Goal: Task Accomplishment & Management: Manage account settings

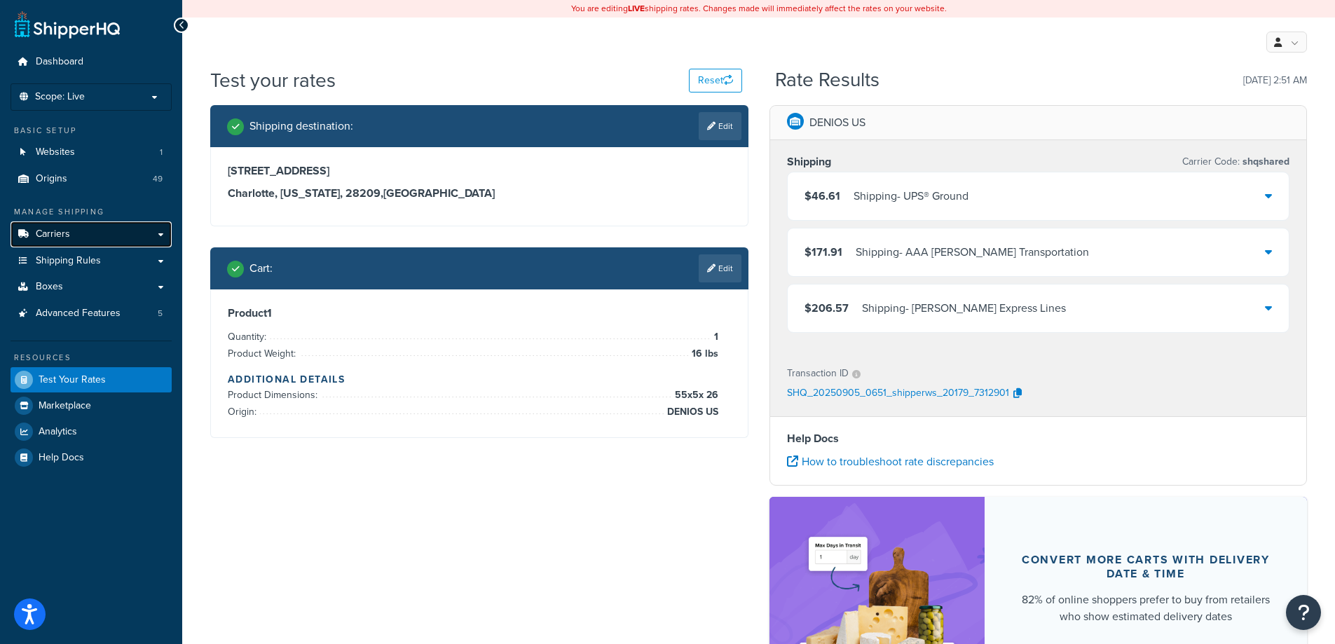
click at [43, 233] on span "Carriers" at bounding box center [53, 235] width 34 height 12
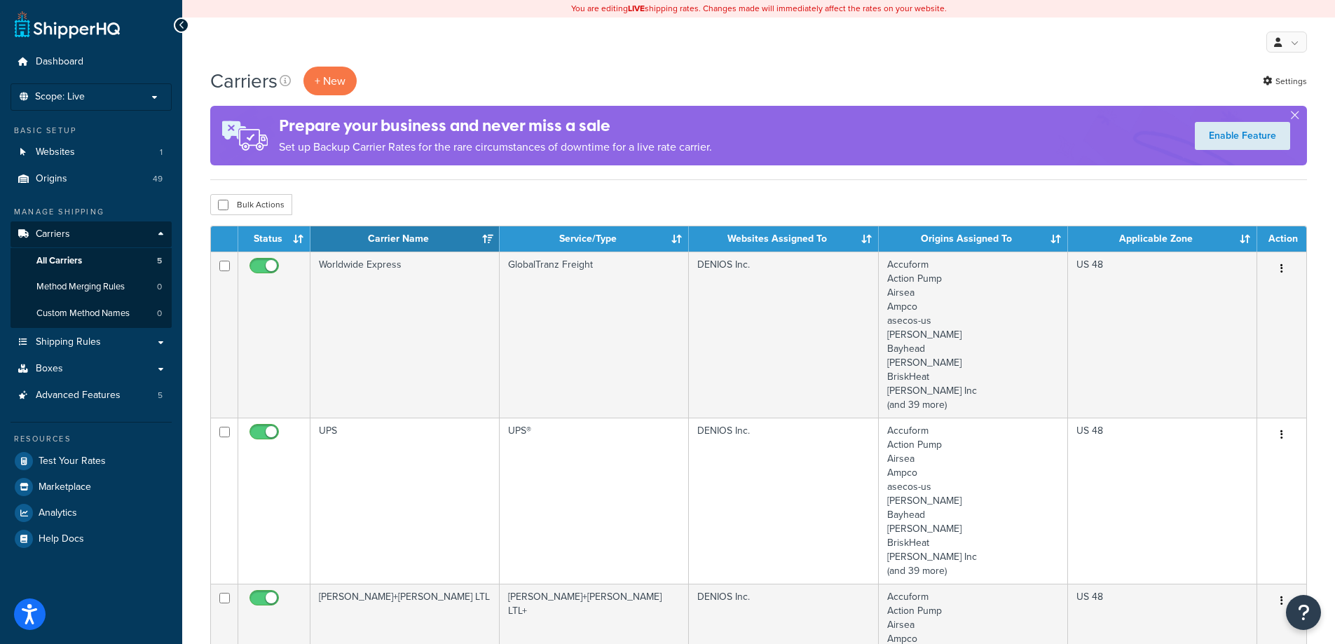
click at [583, 201] on div "Bulk Actions Duplicate [GEOGRAPHIC_DATA]" at bounding box center [758, 204] width 1097 height 21
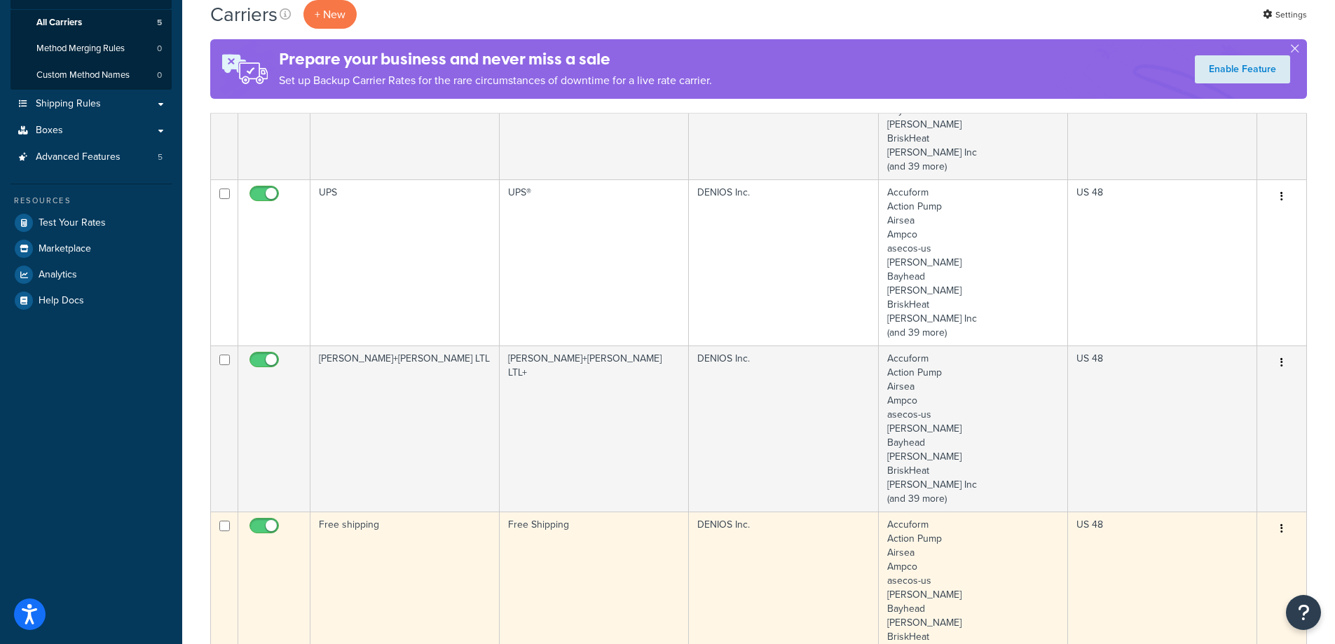
scroll to position [421, 0]
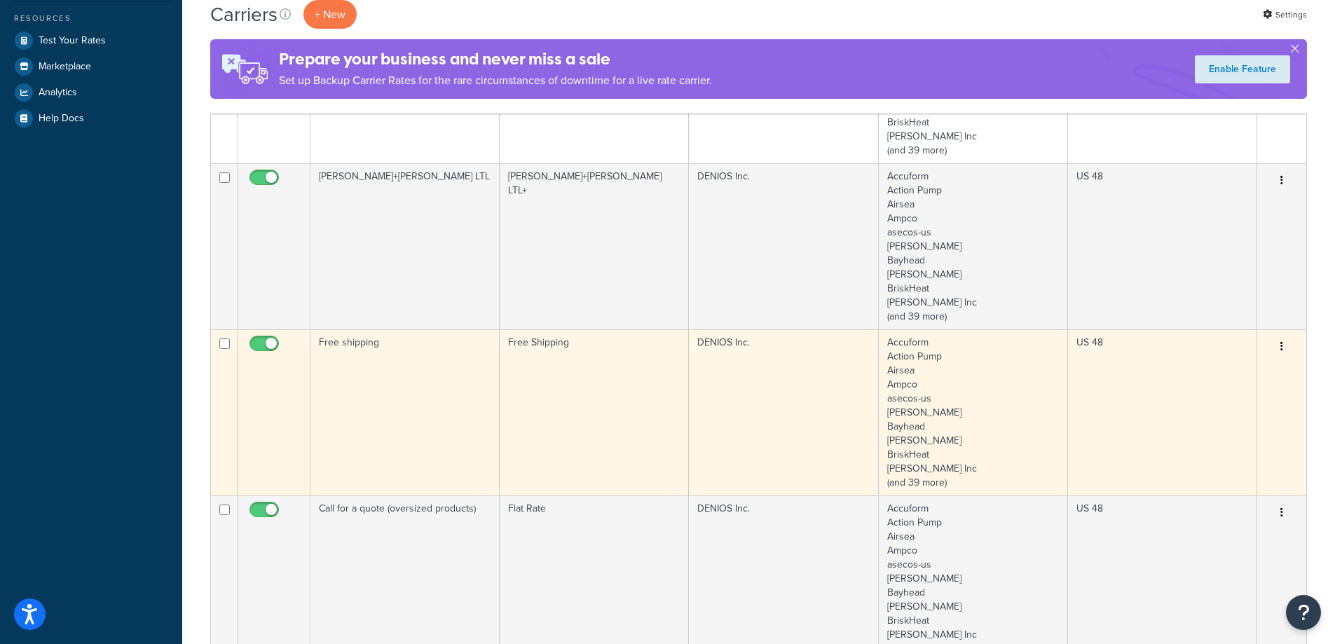
click at [255, 348] on input "checkbox" at bounding box center [266, 348] width 39 height 18
checkbox input "false"
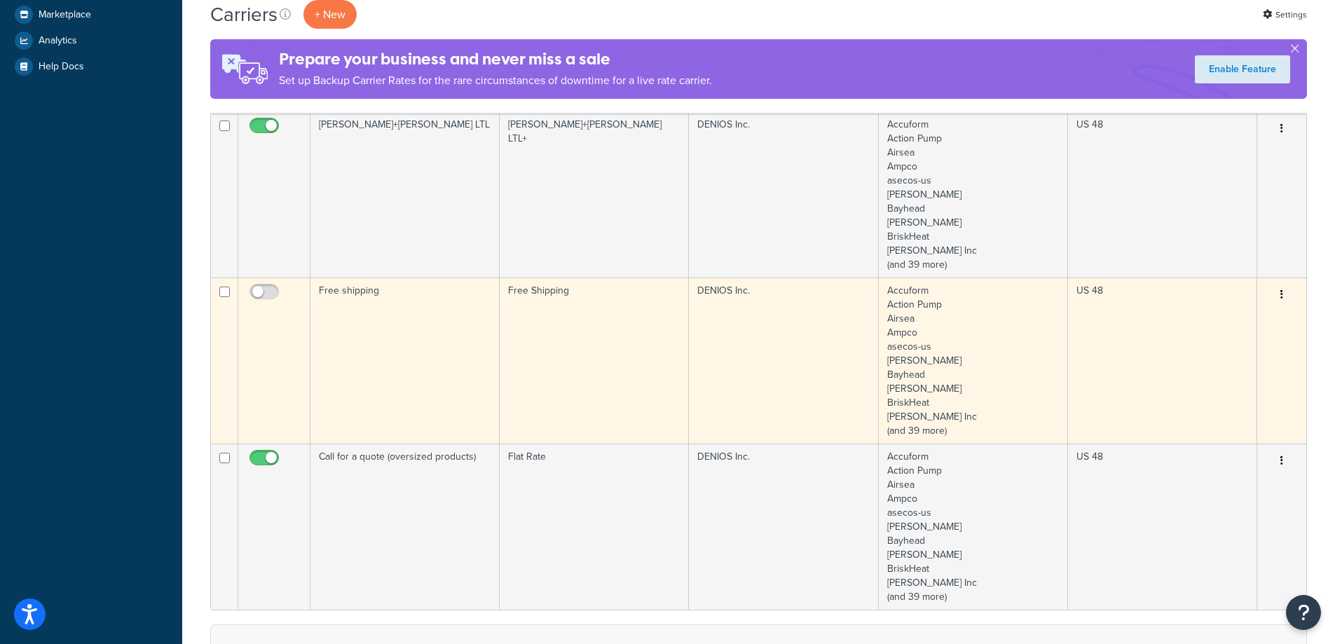
scroll to position [561, 0]
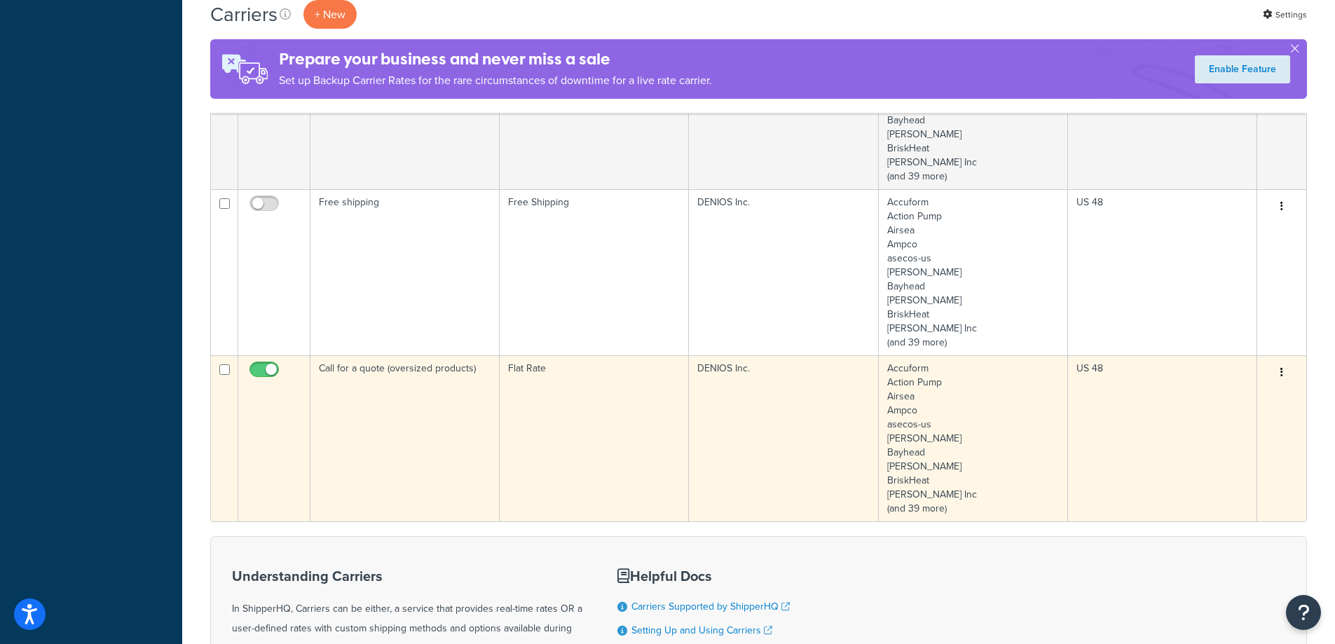
click at [259, 380] on input "checkbox" at bounding box center [266, 374] width 39 height 18
checkbox input "false"
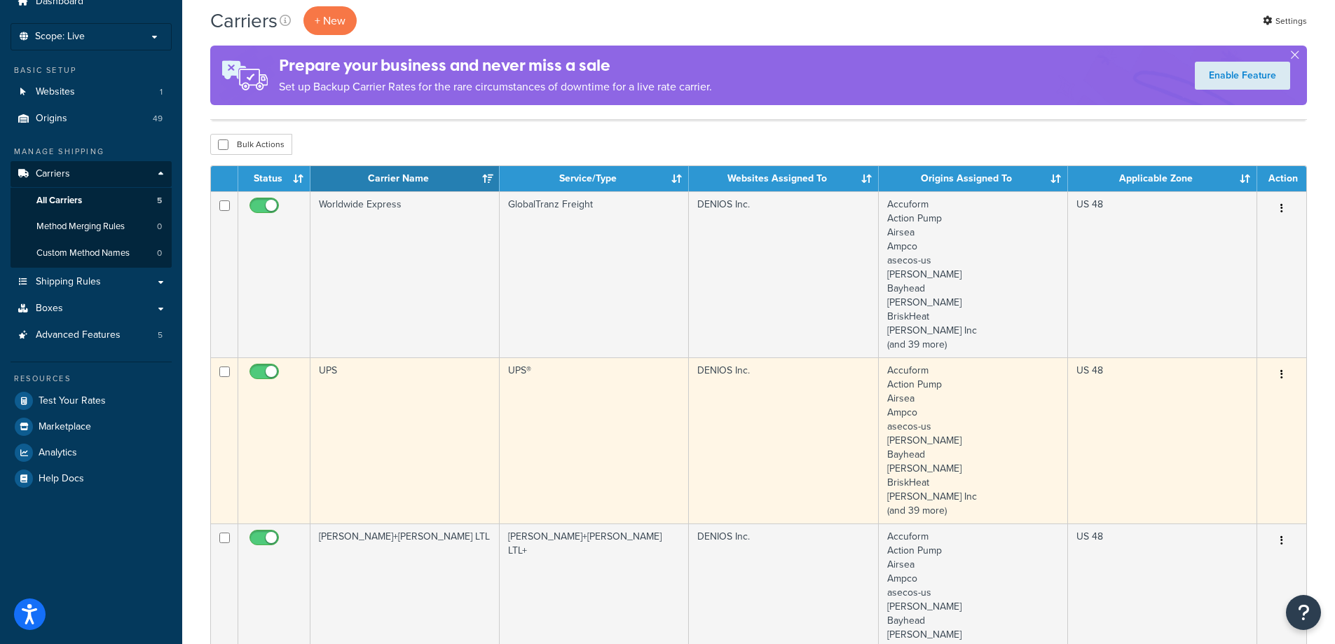
scroll to position [0, 0]
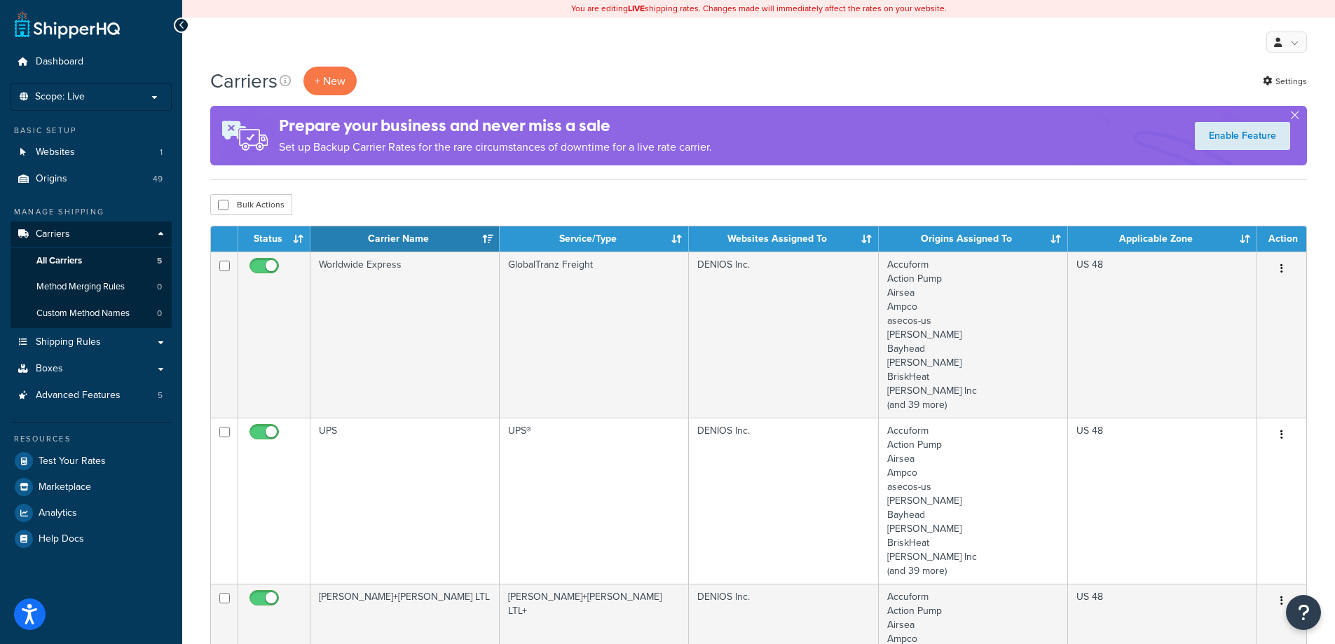
click at [555, 59] on div "My Profile Billing Global Settings Contact Us Logout" at bounding box center [758, 42] width 1153 height 49
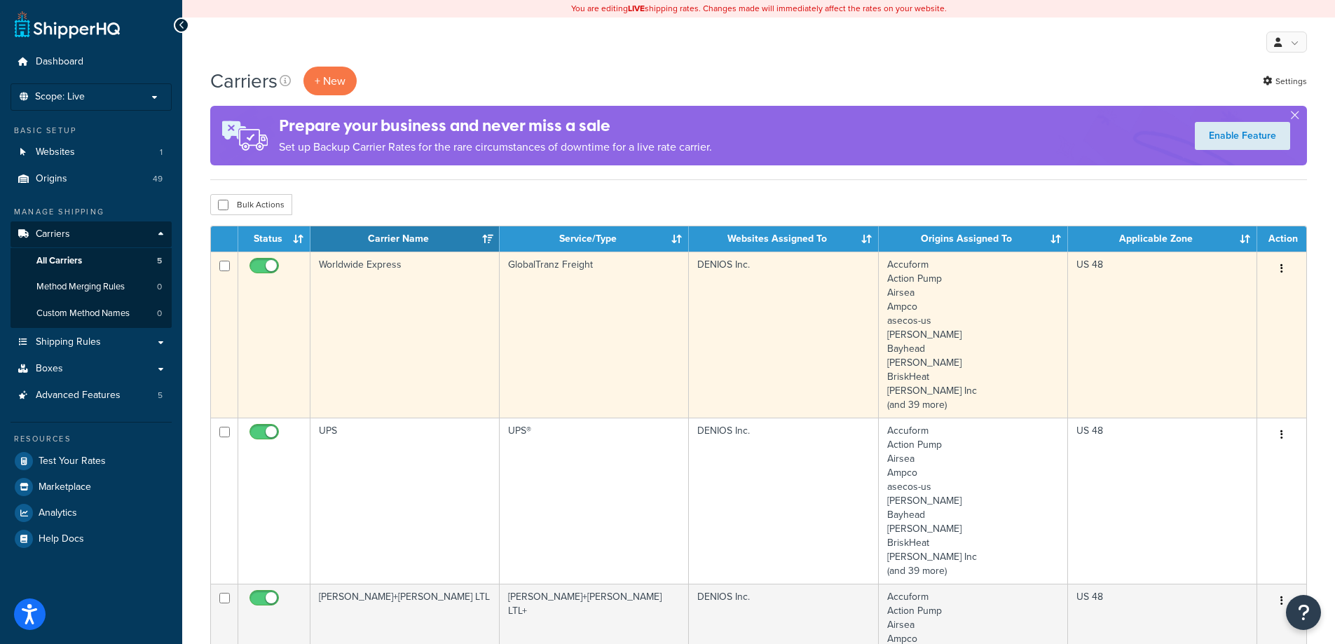
click at [426, 328] on td "Worldwide Express" at bounding box center [405, 335] width 189 height 166
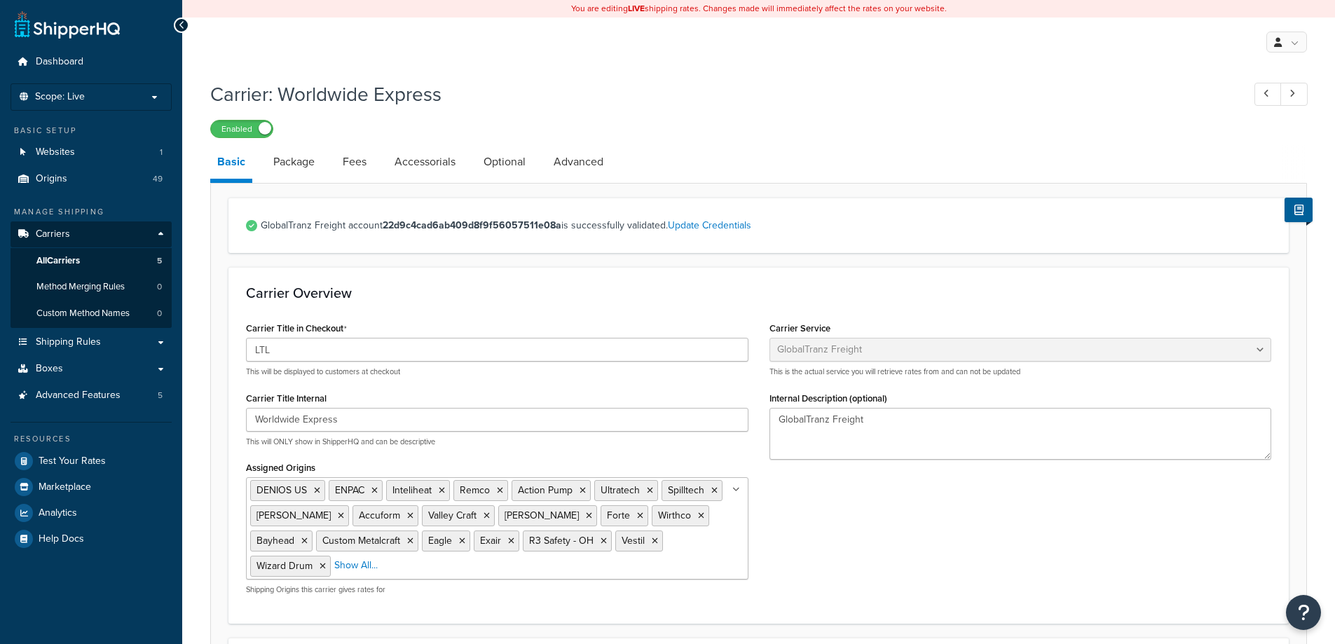
select select "globaltranzFreight"
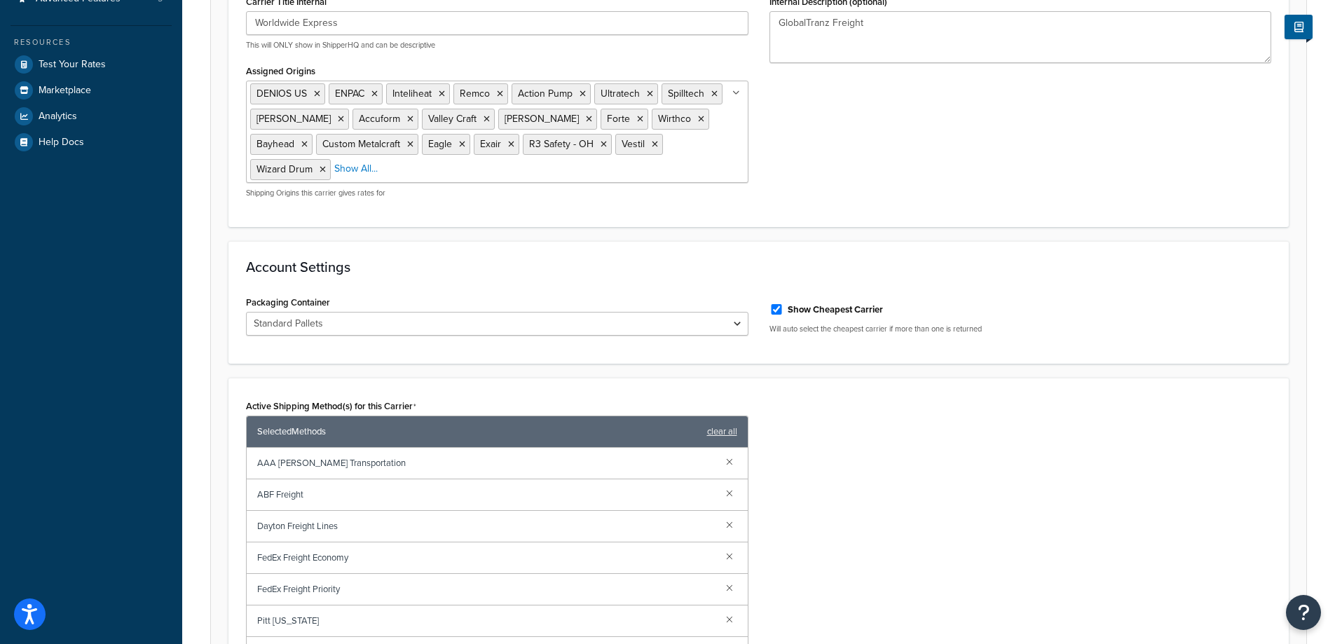
click at [568, 575] on form "GlobalTranz Freight account 22d9c4cad6ab409d8f9f56057511e08a is successfully va…" at bounding box center [759, 404] width 1096 height 1207
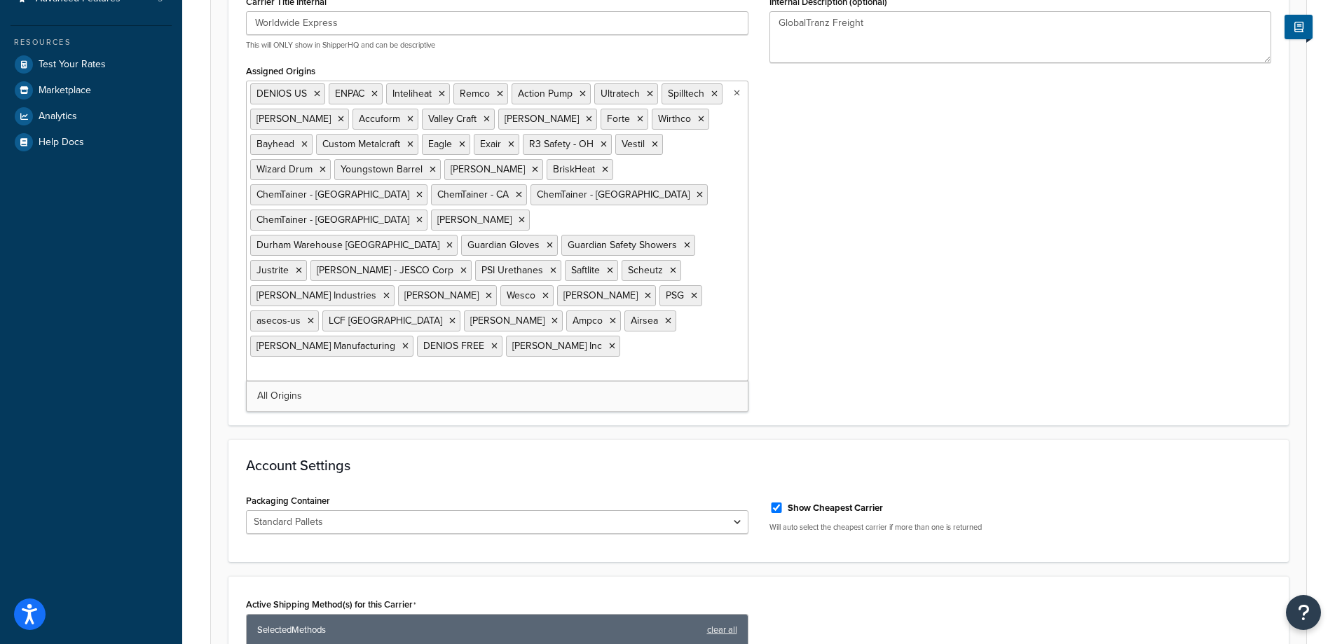
click at [1033, 349] on form "GlobalTranz Freight account 22d9c4cad6ab409d8f9f56057511e08a is successfully va…" at bounding box center [759, 504] width 1096 height 1406
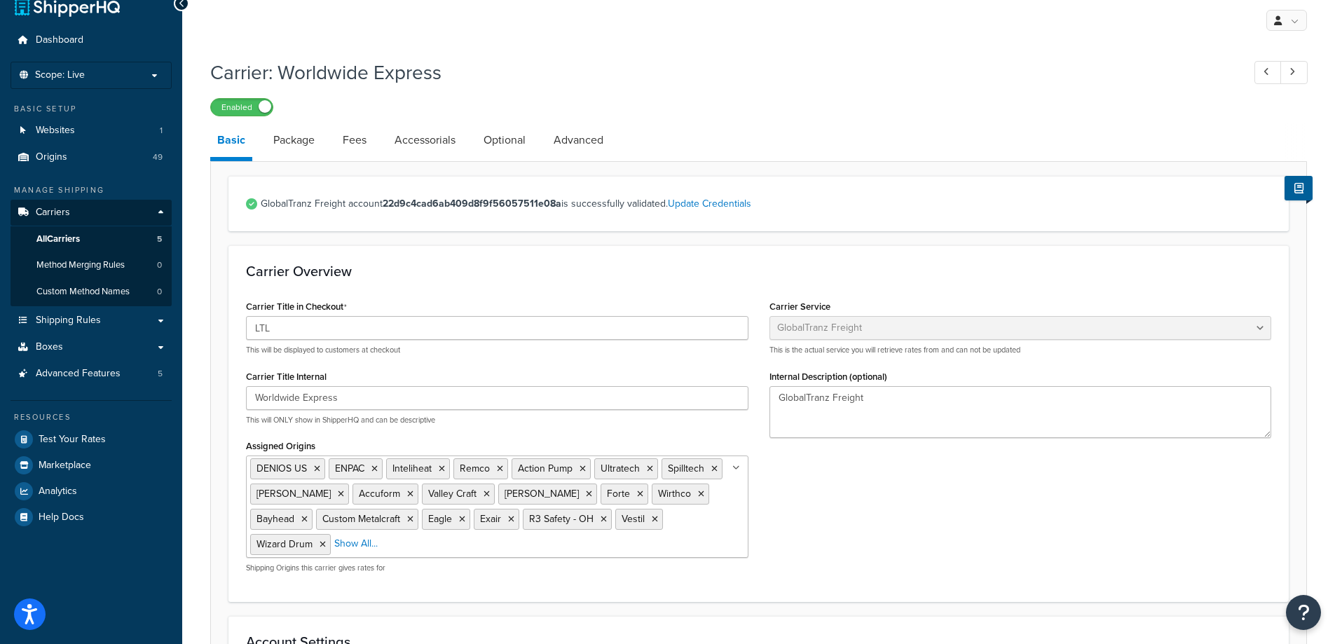
scroll to position [0, 0]
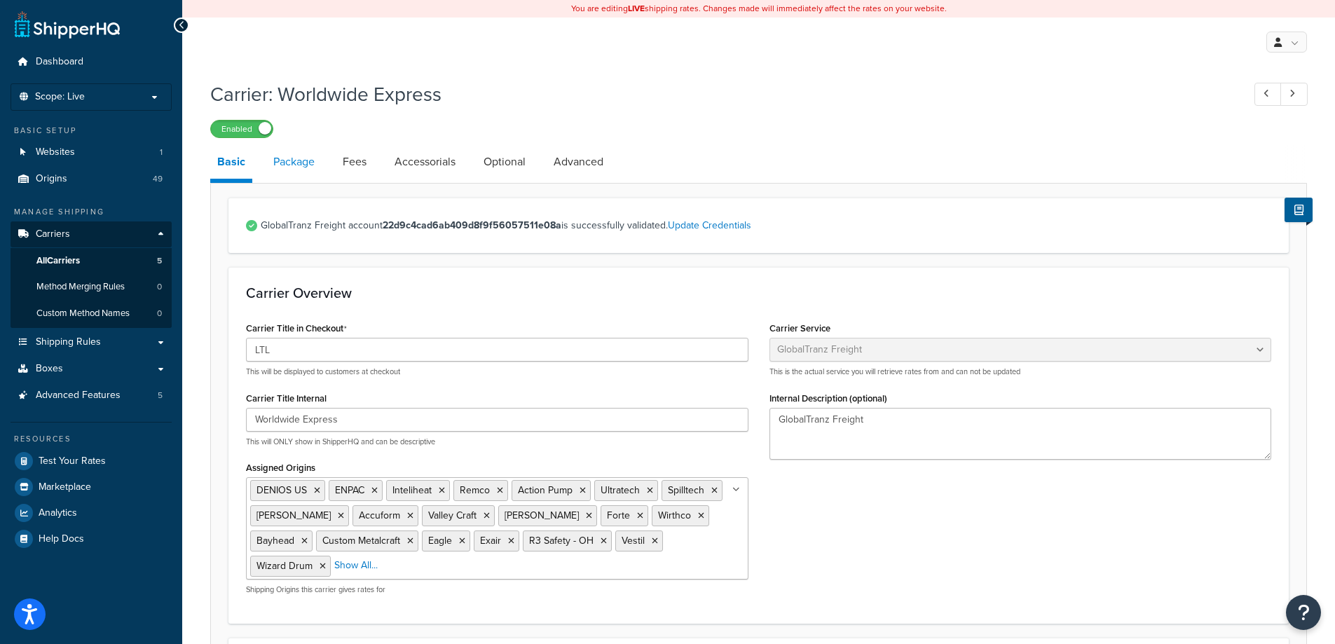
click at [301, 173] on link "Package" at bounding box center [293, 162] width 55 height 34
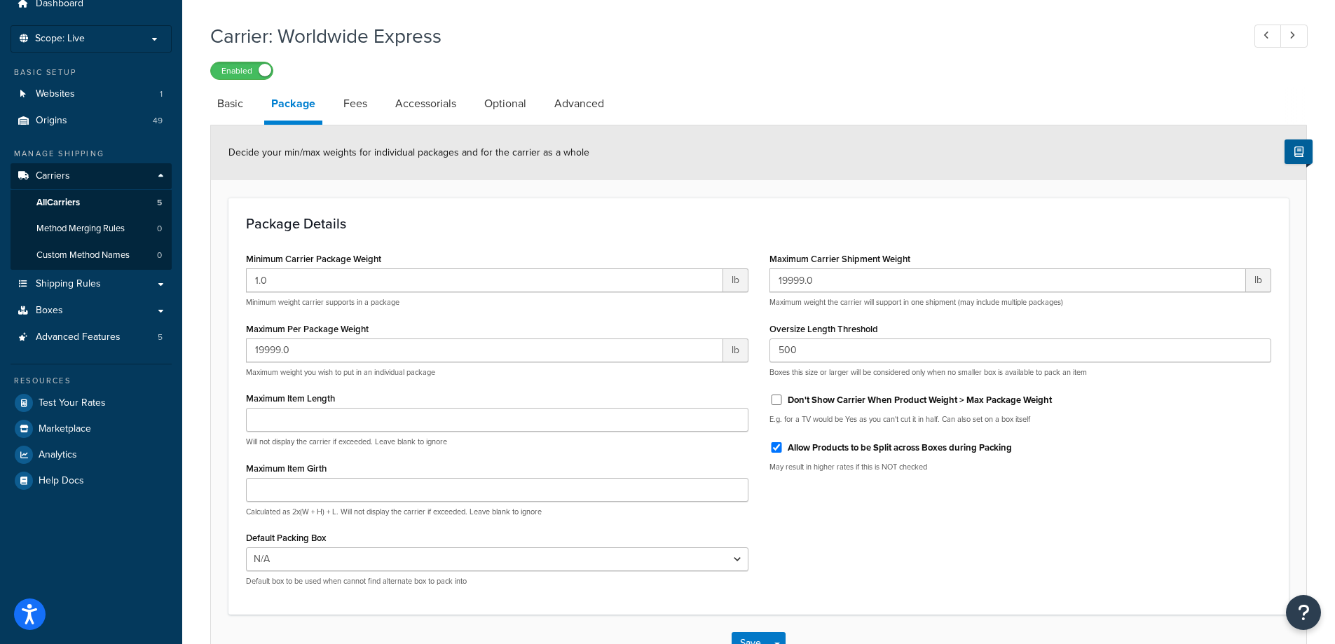
scroll to position [140, 0]
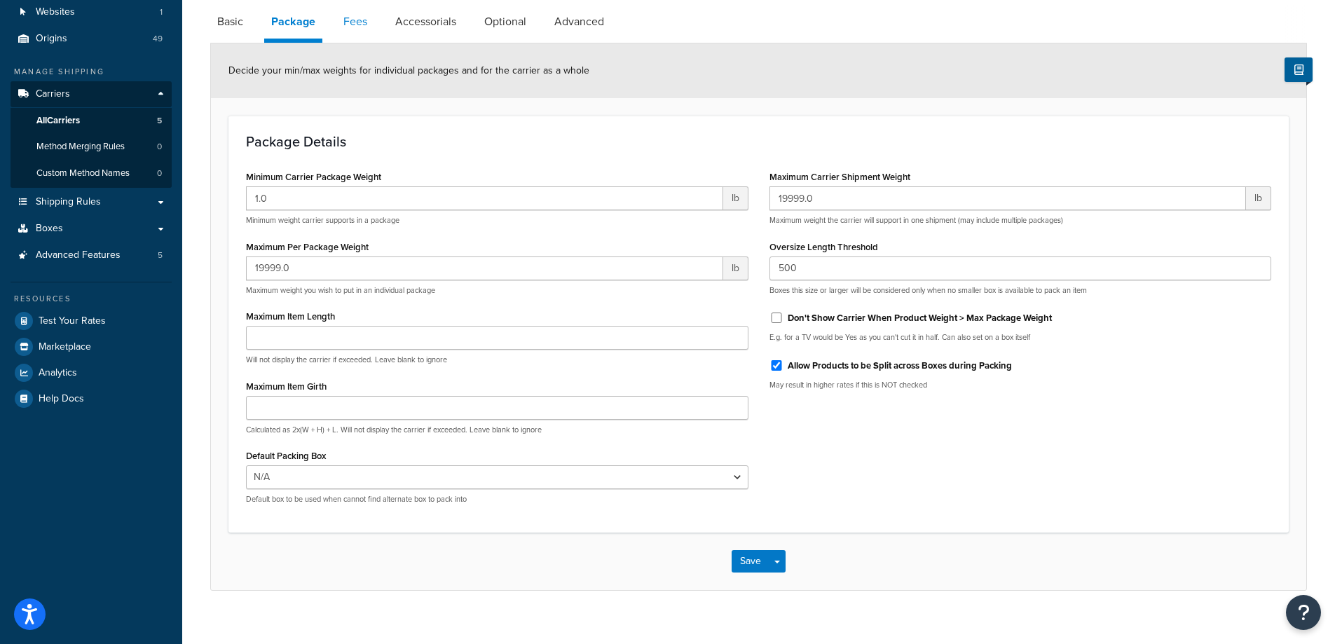
click at [369, 27] on link "Fees" at bounding box center [356, 22] width 38 height 34
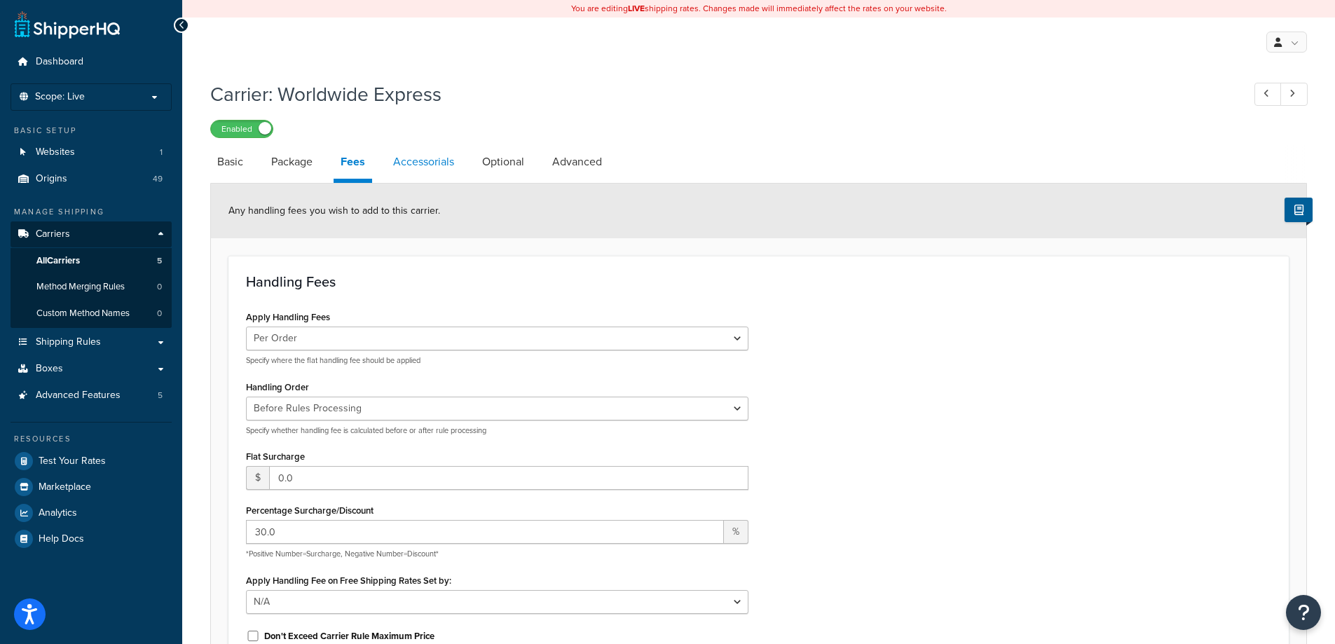
click at [437, 169] on link "Accessorials" at bounding box center [423, 162] width 75 height 34
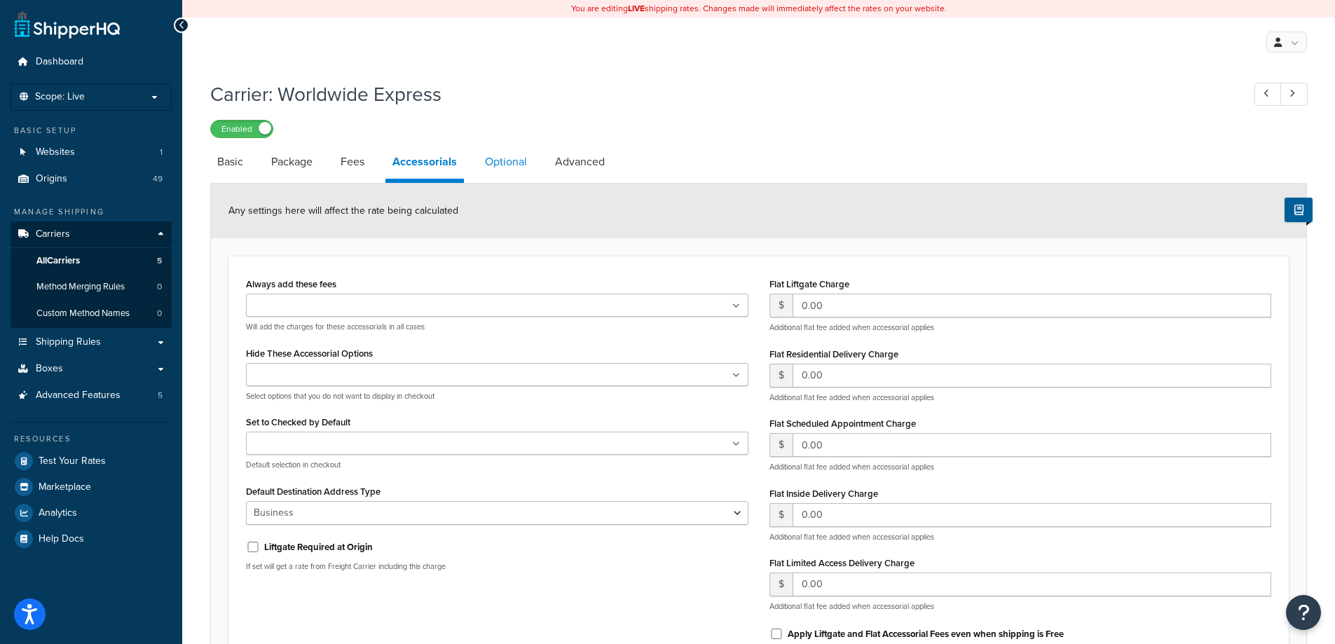
click at [479, 163] on link "Optional" at bounding box center [506, 162] width 56 height 34
select select "55"
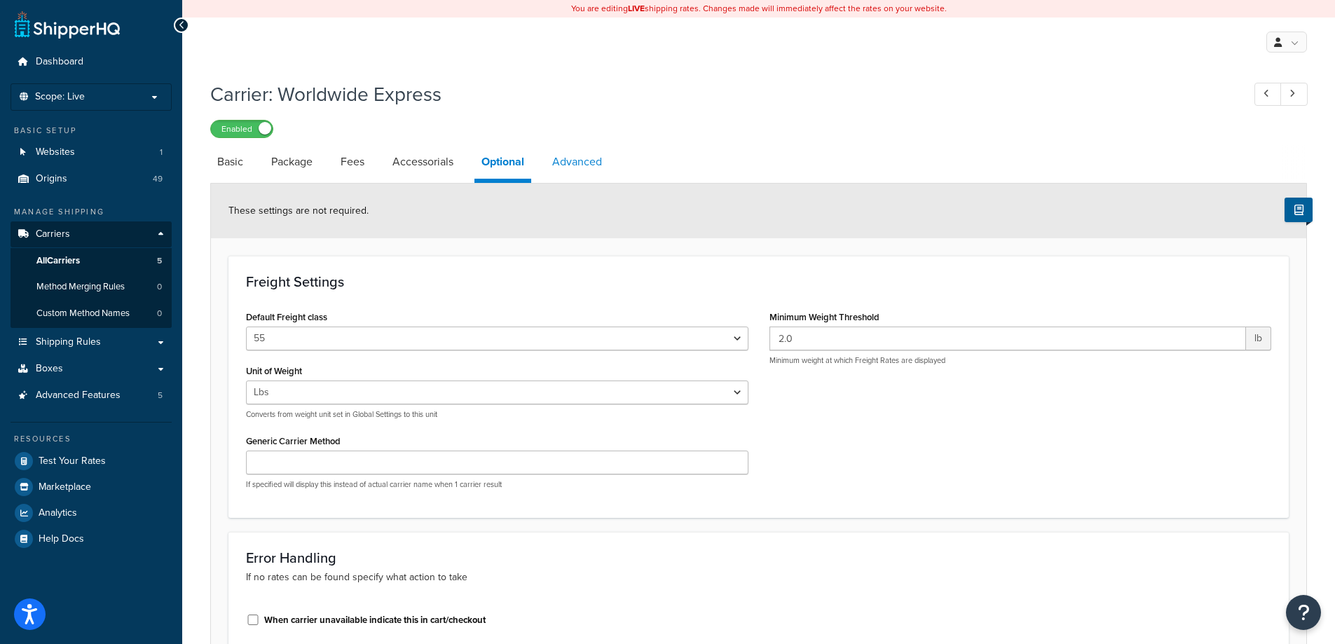
click at [594, 159] on link "Advanced" at bounding box center [577, 162] width 64 height 34
select select "false"
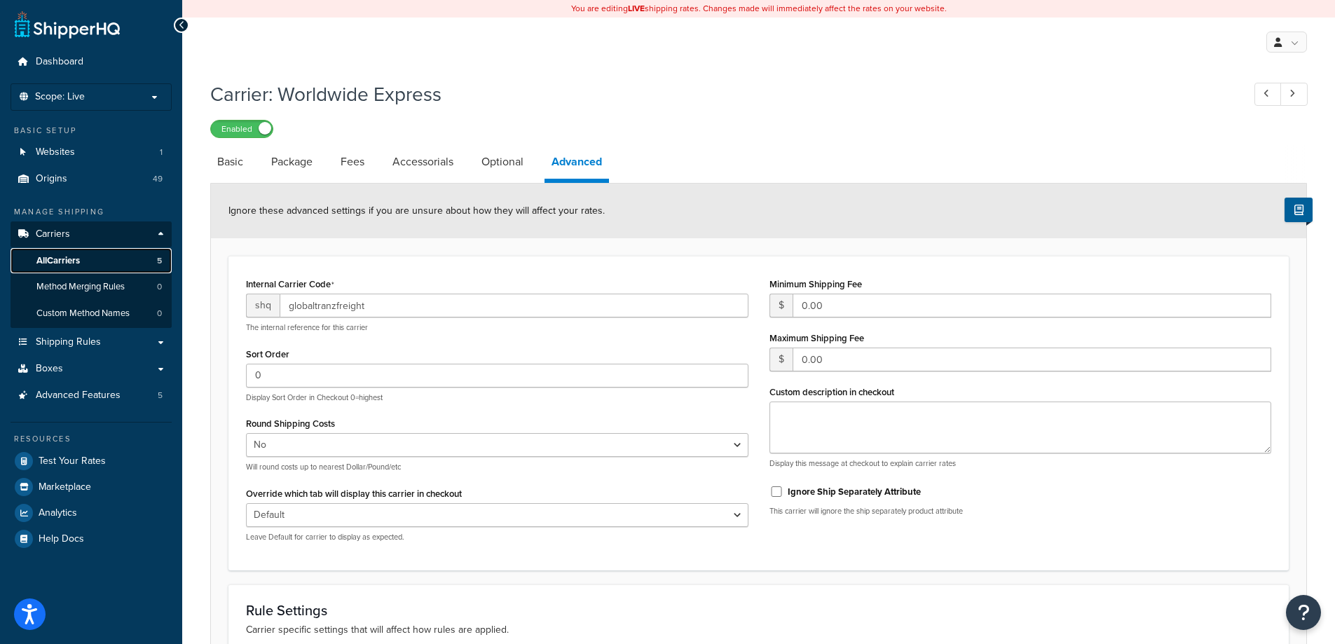
click at [34, 257] on link "All Carriers 5" at bounding box center [91, 261] width 161 height 26
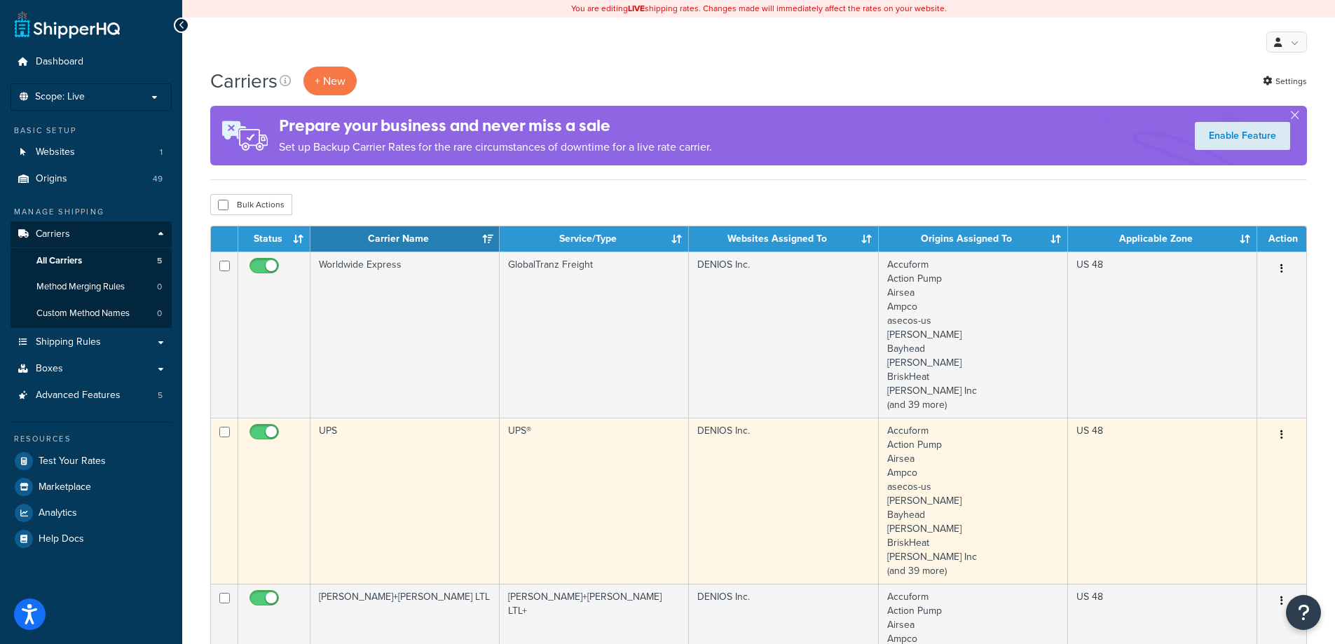
click at [397, 509] on td "UPS" at bounding box center [405, 501] width 189 height 166
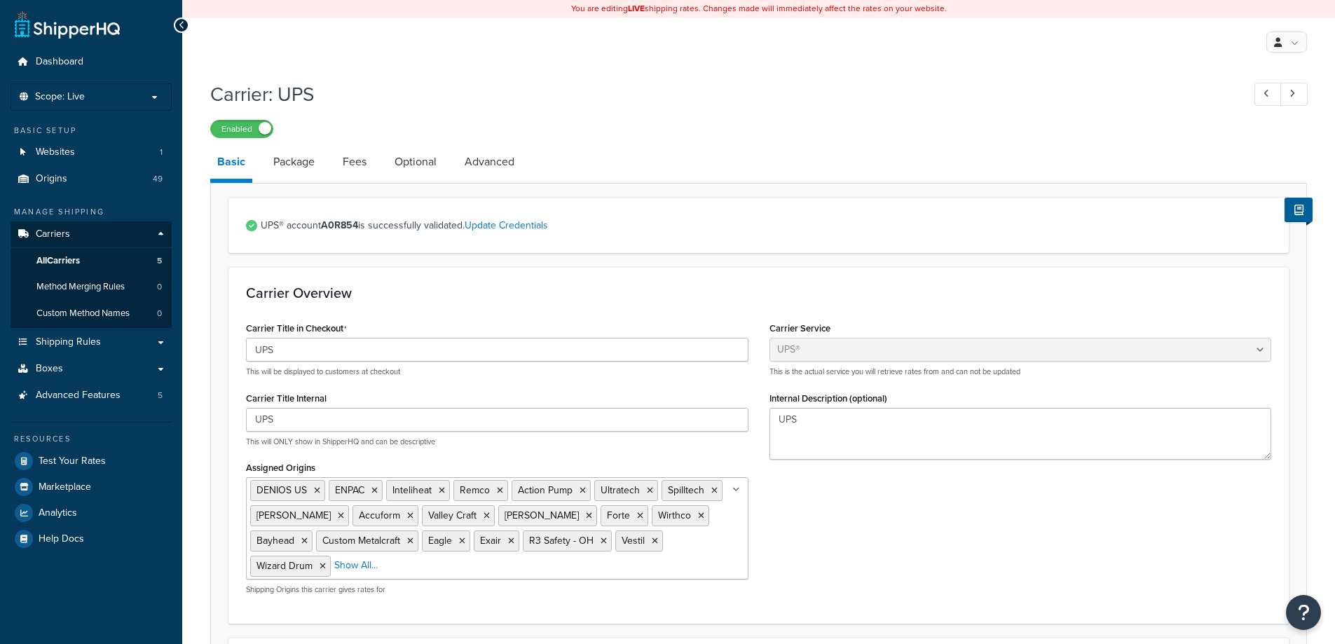
select select "ups"
select select "us"
